Goal: Task Accomplishment & Management: Manage account settings

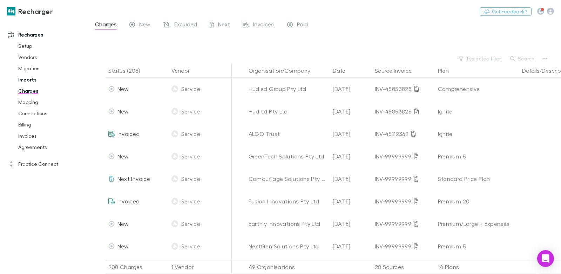
click at [31, 81] on link "Imports" at bounding box center [49, 79] width 76 height 11
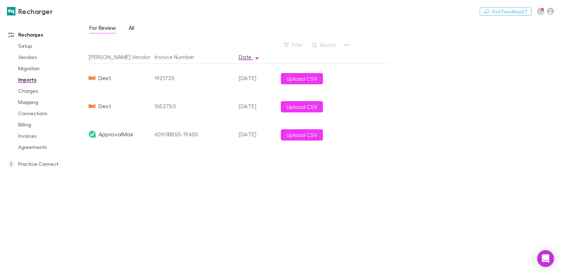
click at [128, 27] on div "For Review All" at bounding box center [115, 28] width 52 height 11
click at [129, 27] on span "All" at bounding box center [132, 28] width 6 height 9
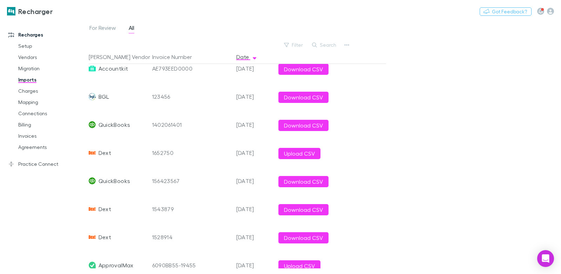
scroll to position [323, 2]
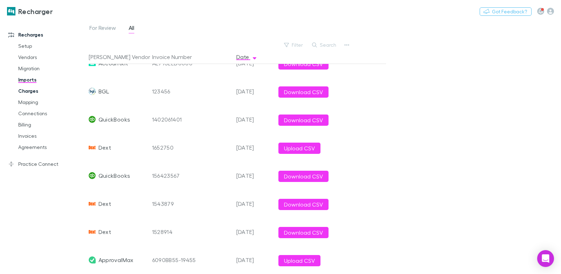
click at [50, 90] on link "Charges" at bounding box center [49, 90] width 76 height 11
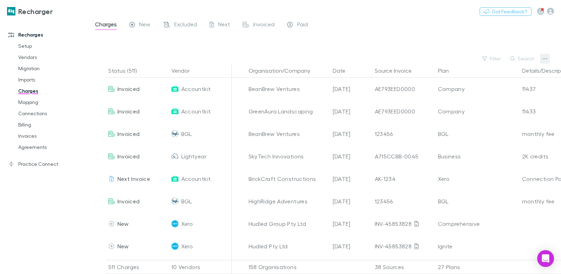
click at [547, 59] on icon "button" at bounding box center [545, 59] width 5 height 6
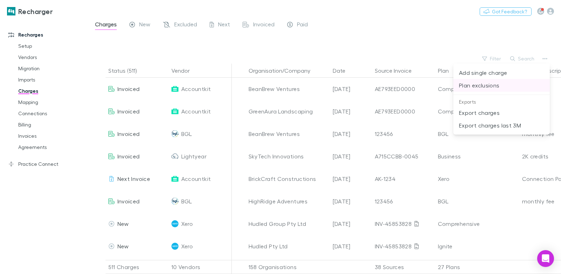
click at [494, 86] on p "Plan exclusions" at bounding box center [501, 85] width 85 height 8
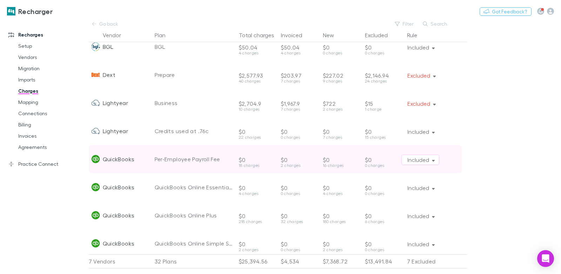
scroll to position [147, 0]
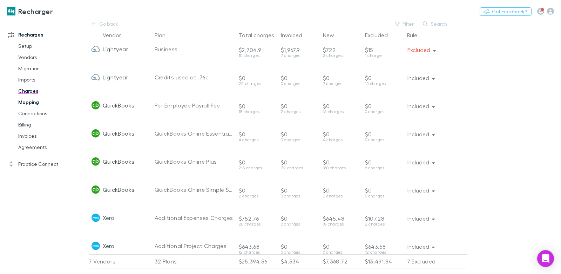
click at [41, 104] on link "Mapping" at bounding box center [49, 101] width 76 height 11
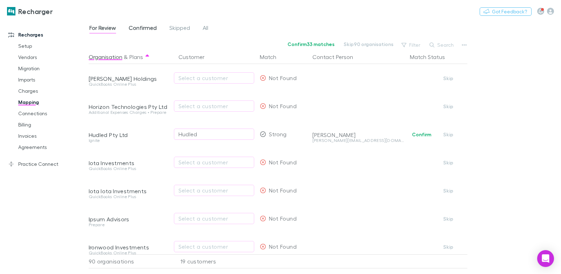
click at [135, 27] on span "Confirmed" at bounding box center [143, 28] width 28 height 9
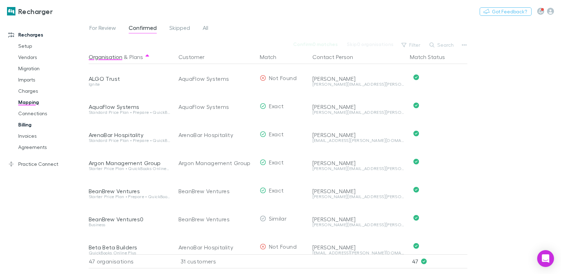
click at [31, 122] on link "Billing" at bounding box center [49, 124] width 76 height 11
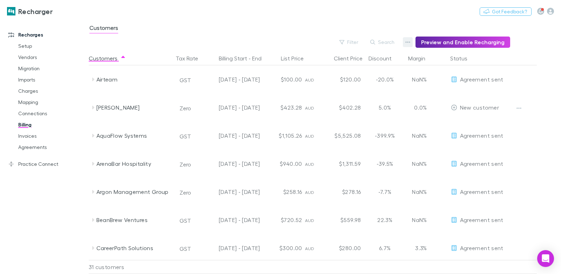
click at [408, 43] on button "button" at bounding box center [408, 42] width 10 height 10
click at [344, 62] on p "Discount Split" at bounding box center [367, 65] width 85 height 8
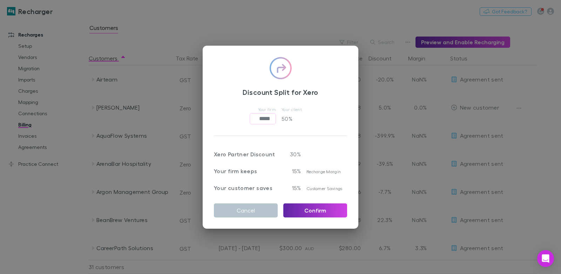
click at [354, 31] on div "Discount Split for Xero Your firm ***** ​ Your client 50 % Xero Partner Discoun…" at bounding box center [280, 137] width 561 height 274
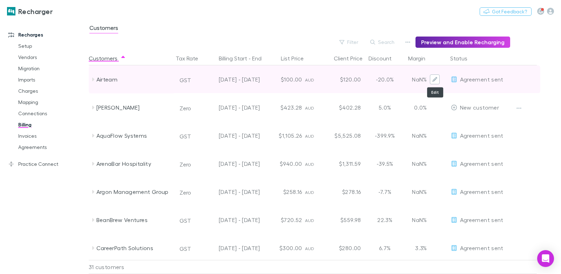
click at [435, 80] on icon "Edit" at bounding box center [434, 79] width 5 height 5
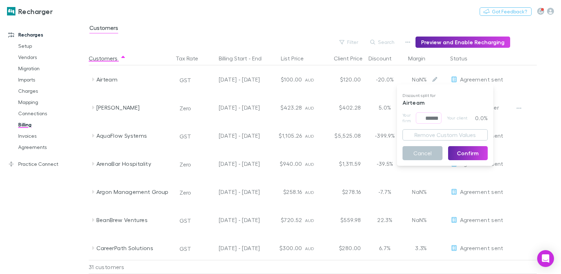
click at [365, 33] on div at bounding box center [280, 137] width 561 height 274
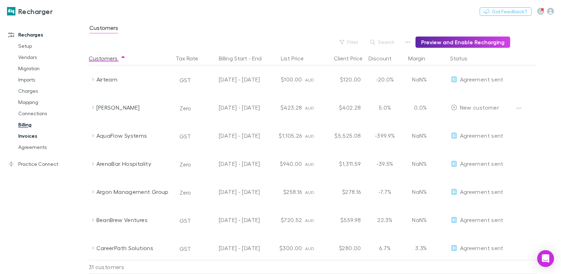
click at [35, 135] on link "Invoices" at bounding box center [49, 135] width 76 height 11
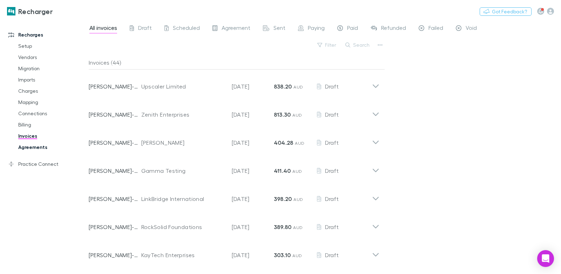
click at [34, 147] on link "Agreements" at bounding box center [49, 146] width 76 height 11
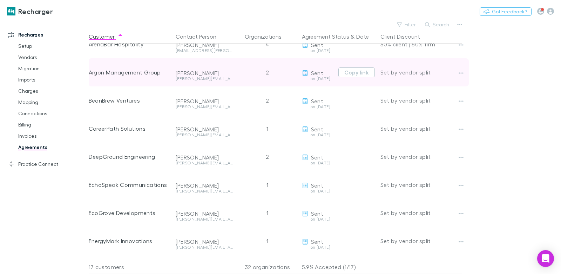
scroll to position [60, 0]
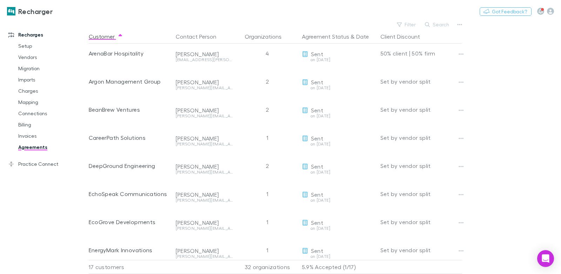
drag, startPoint x: 42, startPoint y: 162, endPoint x: 46, endPoint y: 152, distance: 10.6
click at [42, 162] on link "Practice Connect" at bounding box center [44, 163] width 86 height 11
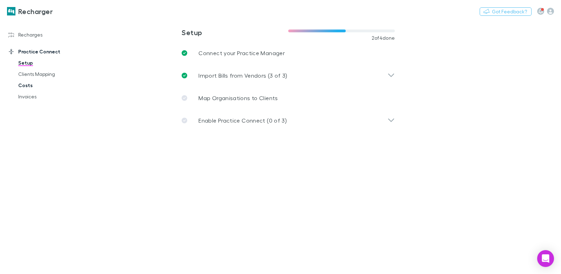
click at [28, 86] on link "Costs" at bounding box center [49, 85] width 76 height 11
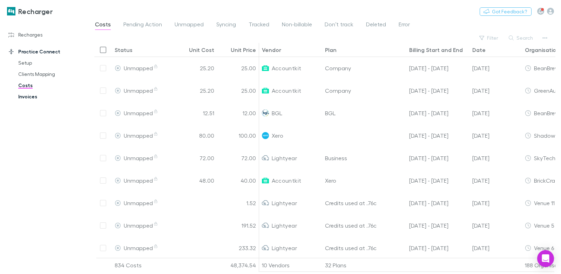
click at [36, 96] on link "Invoices" at bounding box center [49, 96] width 76 height 11
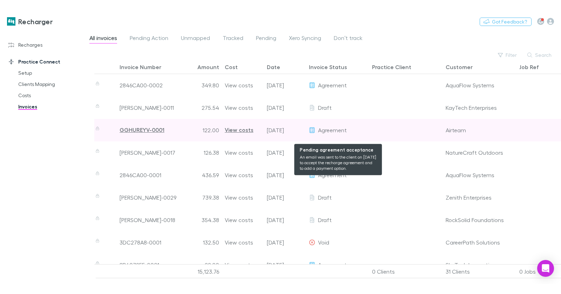
scroll to position [0, 56]
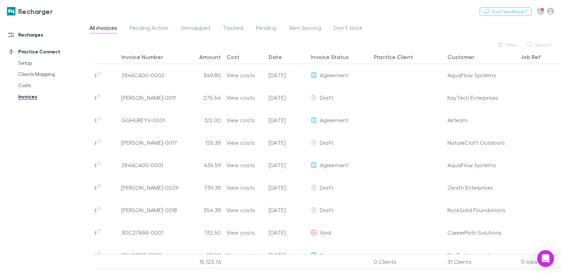
click at [36, 33] on link "Recharges" at bounding box center [44, 34] width 86 height 11
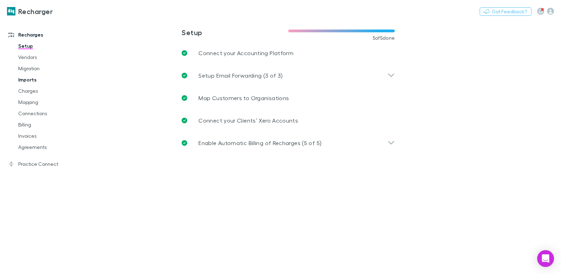
click at [28, 82] on link "Imports" at bounding box center [49, 79] width 76 height 11
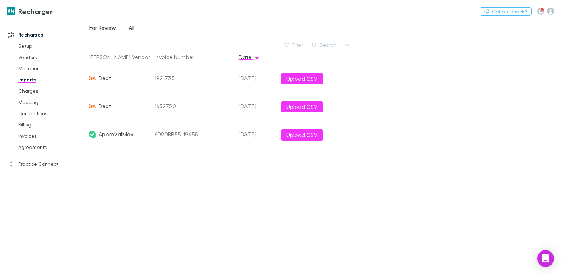
click at [131, 27] on span "All" at bounding box center [132, 28] width 6 height 9
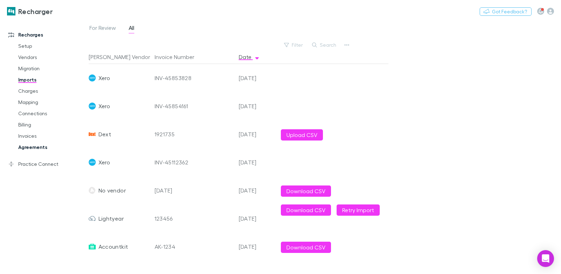
drag, startPoint x: 28, startPoint y: 125, endPoint x: 28, endPoint y: 149, distance: 24.9
click at [28, 125] on link "Billing" at bounding box center [49, 124] width 76 height 11
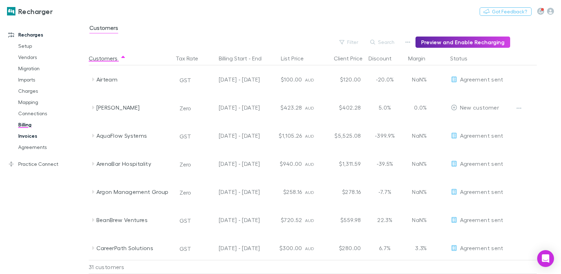
click at [33, 136] on link "Invoices" at bounding box center [49, 135] width 76 height 11
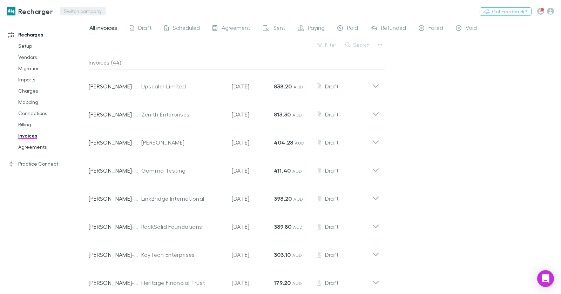
click at [82, 8] on button "Switch company" at bounding box center [83, 11] width 46 height 8
type input "****"
click at [78, 44] on p "Lucicharge" at bounding box center [80, 42] width 29 height 8
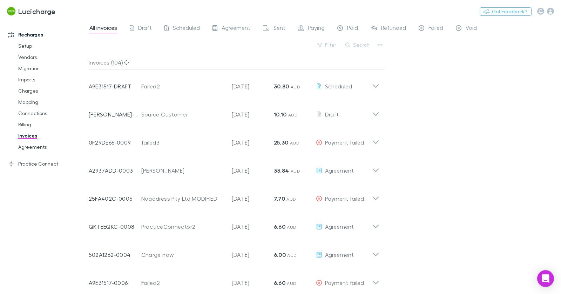
click at [524, 61] on div "All invoices Draft Scheduled Agreement Sent Paying Paid Refunded Failed Void Fi…" at bounding box center [325, 157] width 472 height 274
click at [505, 73] on div "All invoices Draft Scheduled Agreement Sent Paying Paid Refunded Failed Void Fi…" at bounding box center [325, 157] width 472 height 274
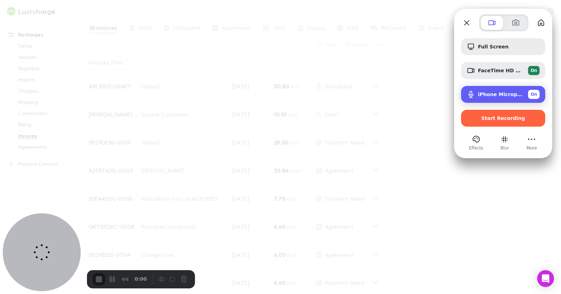
click at [497, 96] on span "iPhone Microphone" at bounding box center [500, 95] width 45 height 6
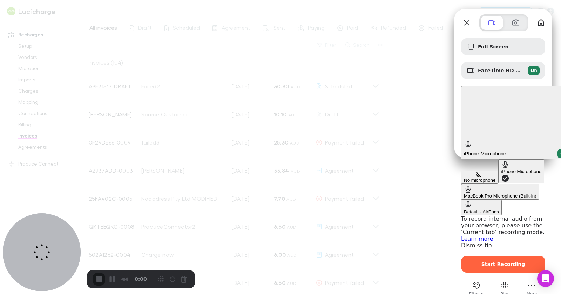
click at [461, 200] on AirPods "Default - AirPods" at bounding box center [481, 208] width 41 height 16
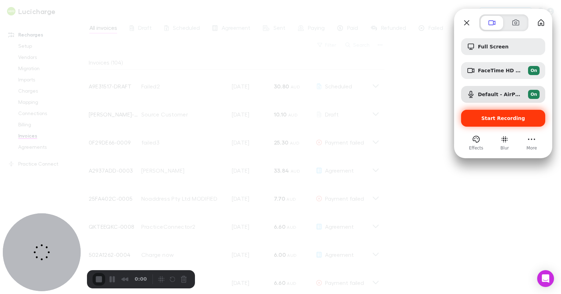
click at [491, 115] on div "Start Recording" at bounding box center [503, 118] width 84 height 17
click at [490, 114] on div "Start Recording" at bounding box center [503, 118] width 84 height 17
click at [482, 119] on span "Start Recording" at bounding box center [503, 118] width 73 height 6
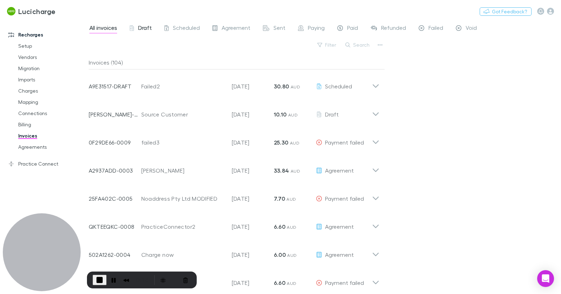
click at [136, 32] on div "Draft" at bounding box center [141, 28] width 22 height 9
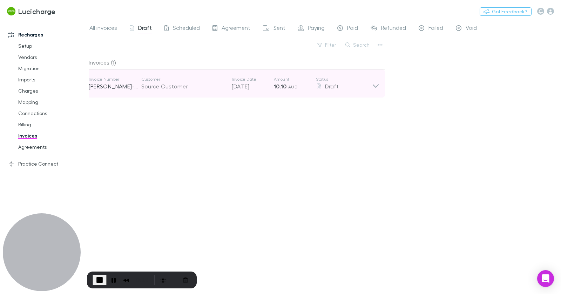
click at [195, 90] on div "Source Customer" at bounding box center [182, 86] width 83 height 8
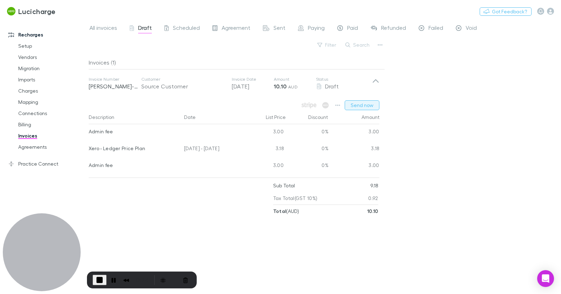
click at [363, 106] on button "Send now" at bounding box center [362, 105] width 35 height 10
click at [31, 124] on link "Billing" at bounding box center [49, 124] width 76 height 11
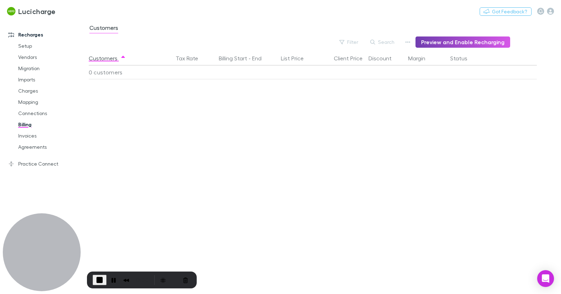
click at [442, 42] on button "Preview and Enable Recharging" at bounding box center [463, 41] width 95 height 11
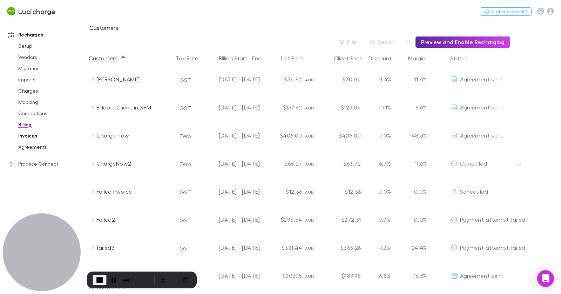
click at [34, 136] on link "Invoices" at bounding box center [49, 135] width 76 height 11
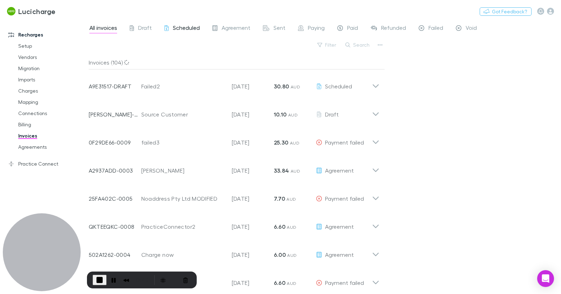
click at [187, 30] on span "Scheduled" at bounding box center [186, 28] width 27 height 9
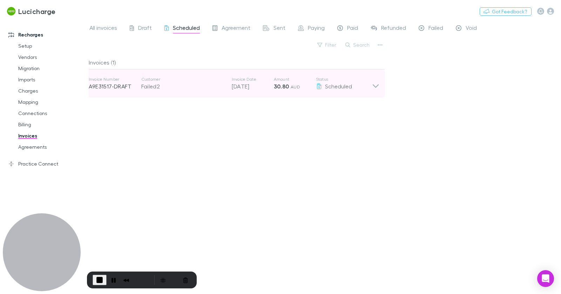
click at [287, 88] on strong "30.80" at bounding box center [281, 86] width 15 height 7
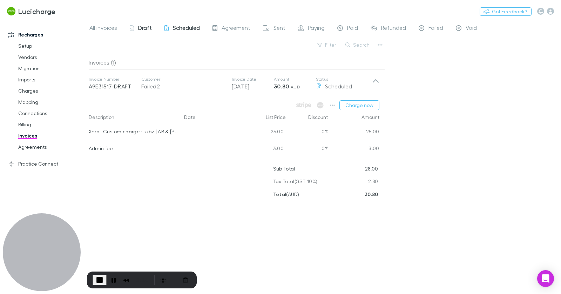
click at [139, 26] on span "Draft" at bounding box center [145, 28] width 14 height 9
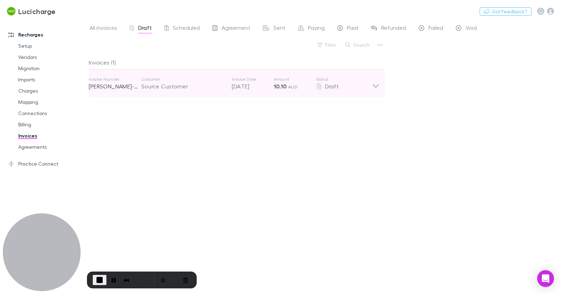
click at [343, 89] on div "Draft" at bounding box center [344, 86] width 56 height 8
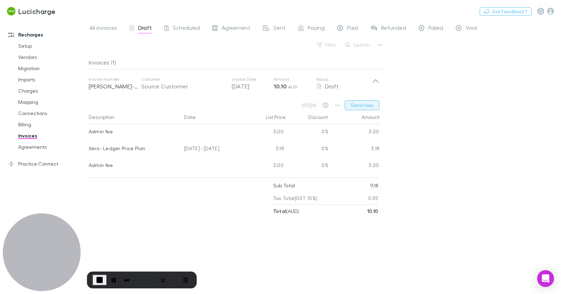
click at [366, 106] on button "Send now" at bounding box center [362, 105] width 35 height 10
drag, startPoint x: 33, startPoint y: 123, endPoint x: 10, endPoint y: 149, distance: 34.0
click at [33, 123] on link "Billing" at bounding box center [49, 124] width 76 height 11
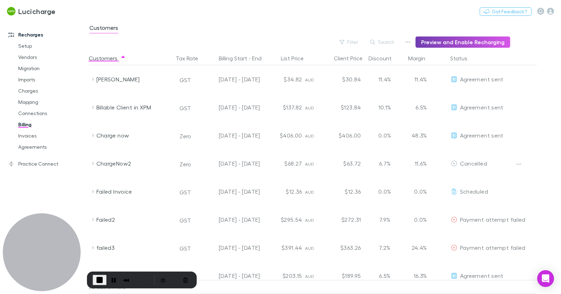
click at [425, 42] on button "Preview and Enable Recharging" at bounding box center [463, 41] width 95 height 11
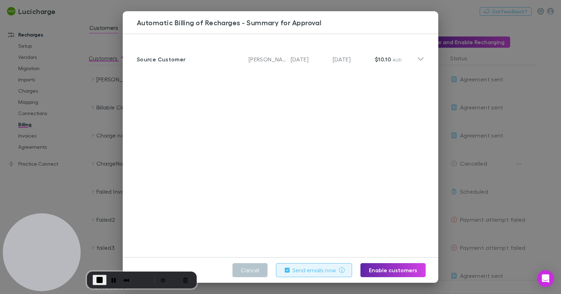
click at [294, 272] on button "Send emails now" at bounding box center [314, 270] width 76 height 14
click at [361, 209] on div "Customer Source Customer Invoice Number [PERSON_NAME]-0092 Invoice Date [DATE] …" at bounding box center [281, 145] width 316 height 223
click at [399, 269] on button "Enable customers" at bounding box center [393, 270] width 65 height 14
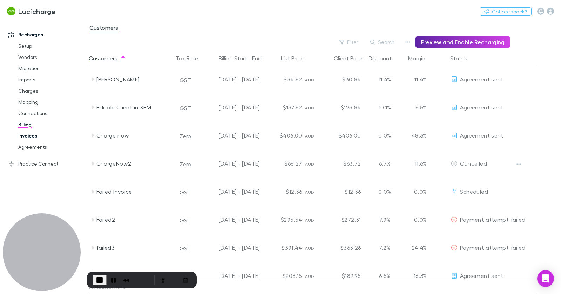
click at [24, 139] on link "Invoices" at bounding box center [49, 135] width 76 height 11
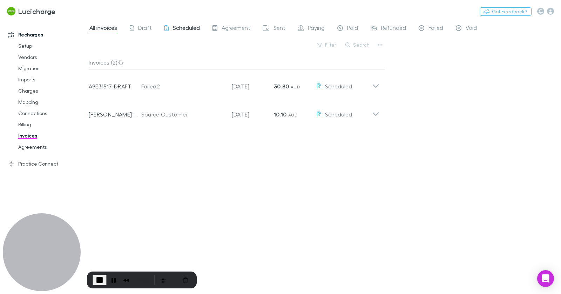
click at [173, 29] on span "Scheduled" at bounding box center [186, 28] width 27 height 9
click at [305, 27] on div "Paying" at bounding box center [311, 28] width 27 height 9
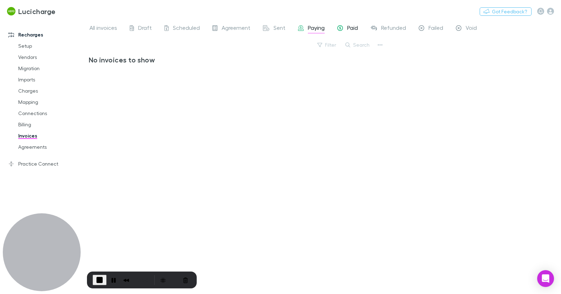
click at [351, 31] on span "Paid" at bounding box center [352, 28] width 11 height 9
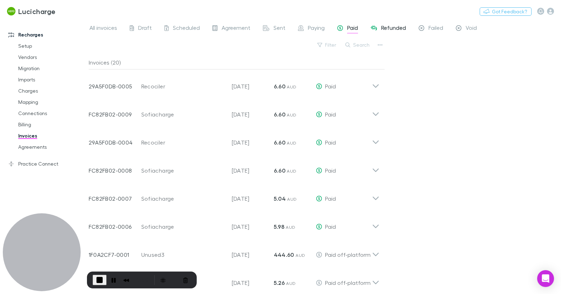
click at [394, 28] on span "Refunded" at bounding box center [393, 28] width 25 height 9
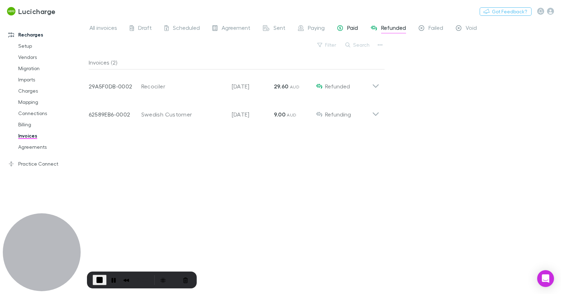
click at [349, 27] on span "Paid" at bounding box center [352, 28] width 11 height 9
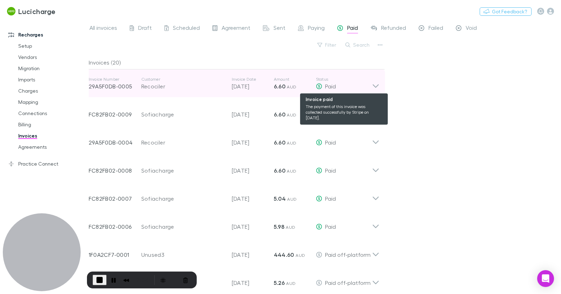
click at [351, 88] on div "Paid" at bounding box center [344, 86] width 56 height 8
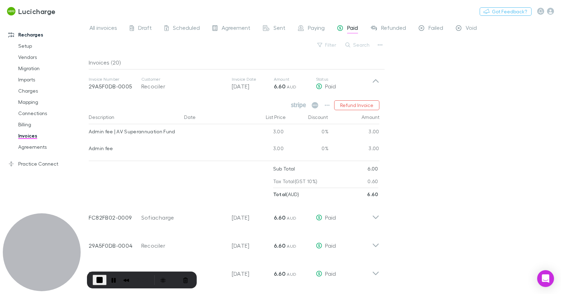
click at [349, 30] on span "Paid" at bounding box center [352, 28] width 11 height 9
click at [423, 27] on icon at bounding box center [422, 28] width 6 height 6
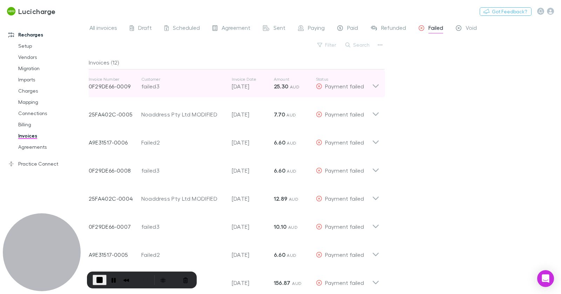
click at [227, 74] on div "Invoice Number 0F29DE66-0009 Customer failed3 Invoice Date [DATE] Amount 25.30 …" at bounding box center [230, 83] width 283 height 25
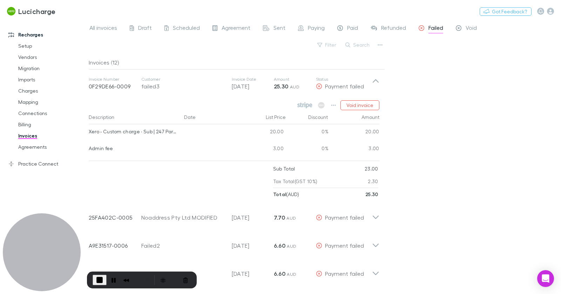
click at [434, 96] on div "All invoices Draft Scheduled Agreement Sent Paying Paid Refunded Failed Void Fi…" at bounding box center [325, 157] width 472 height 274
click at [334, 103] on icon "button" at bounding box center [333, 105] width 5 height 6
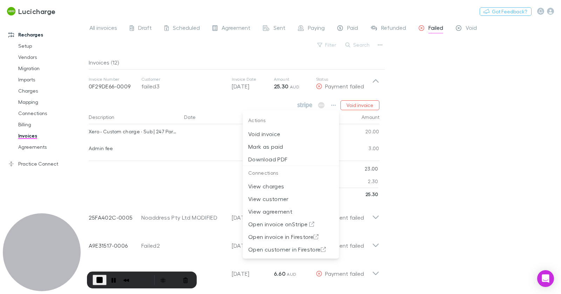
click at [460, 140] on div at bounding box center [280, 147] width 561 height 294
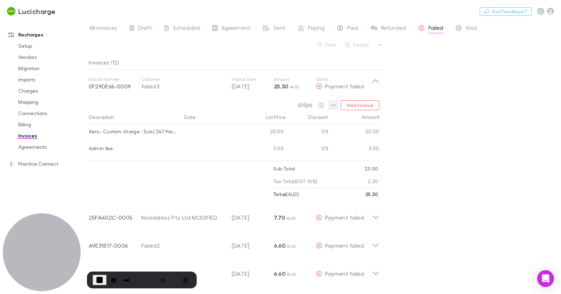
click at [332, 105] on icon "button" at bounding box center [333, 105] width 5 height 6
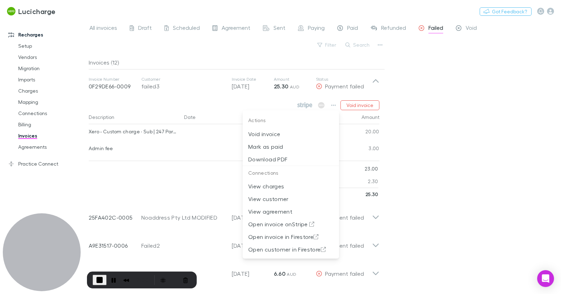
click at [332, 105] on div at bounding box center [280, 147] width 561 height 294
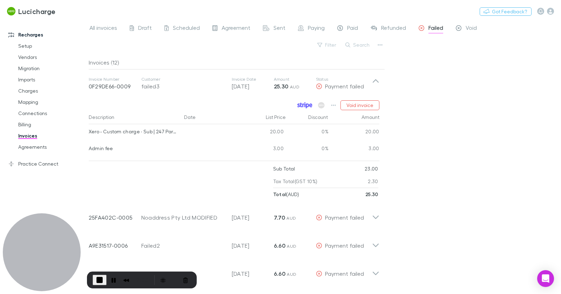
click at [308, 105] on icon at bounding box center [304, 105] width 15 height 6
drag, startPoint x: 445, startPoint y: 117, endPoint x: 433, endPoint y: 120, distance: 12.3
click at [445, 117] on div "All invoices Draft Scheduled Agreement Sent Paying Paid Refunded Failed Void Fi…" at bounding box center [325, 157] width 472 height 274
click at [97, 277] on span "End Recording" at bounding box center [99, 279] width 8 height 8
